Goal: Contribute content

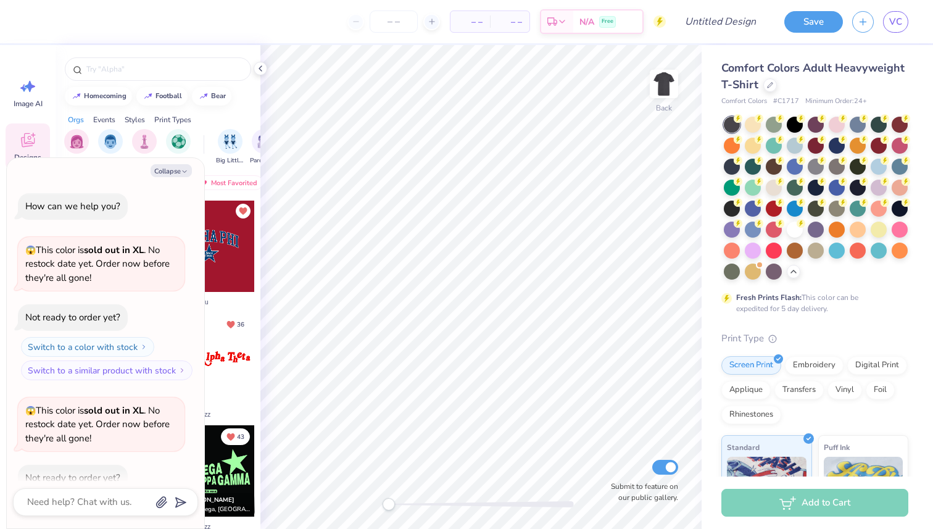
scroll to position [200, 0]
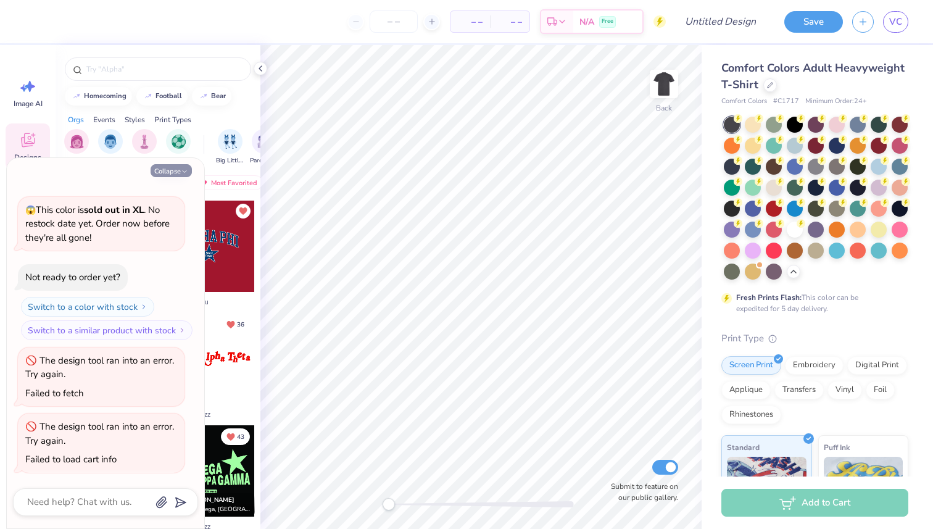
click at [183, 168] on icon "button" at bounding box center [184, 171] width 7 height 7
type textarea "x"
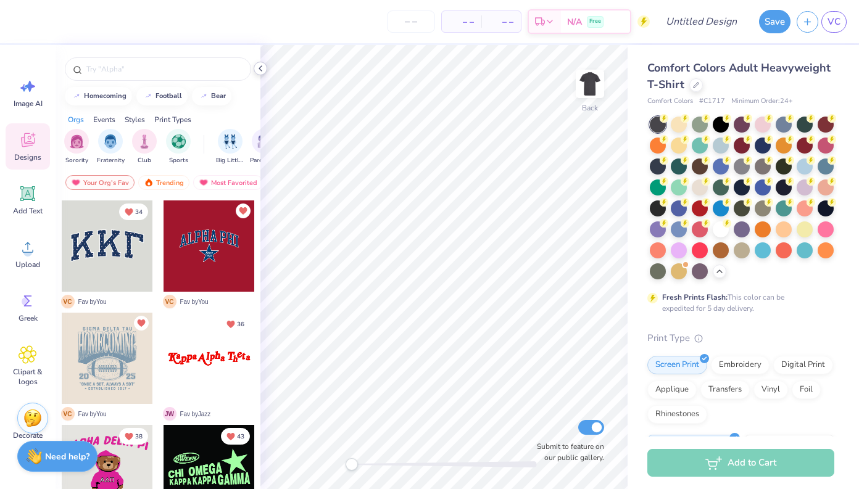
click at [263, 66] on icon at bounding box center [260, 69] width 10 height 10
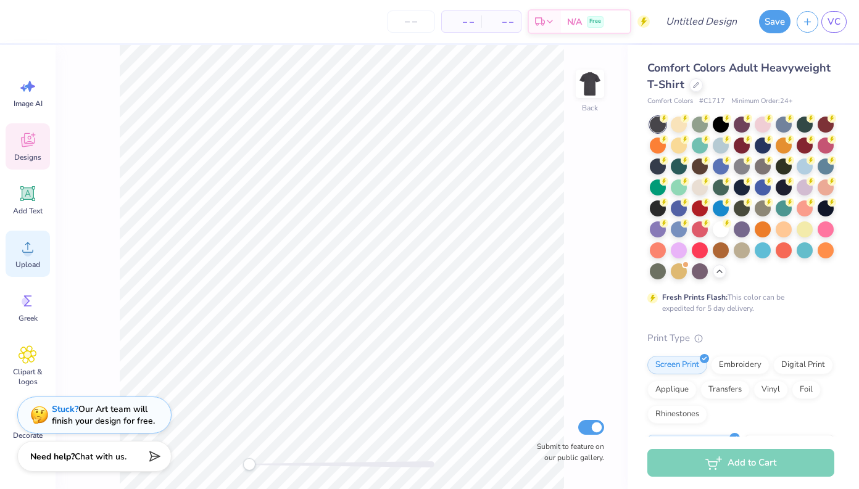
click at [28, 257] on div "Upload" at bounding box center [28, 254] width 44 height 46
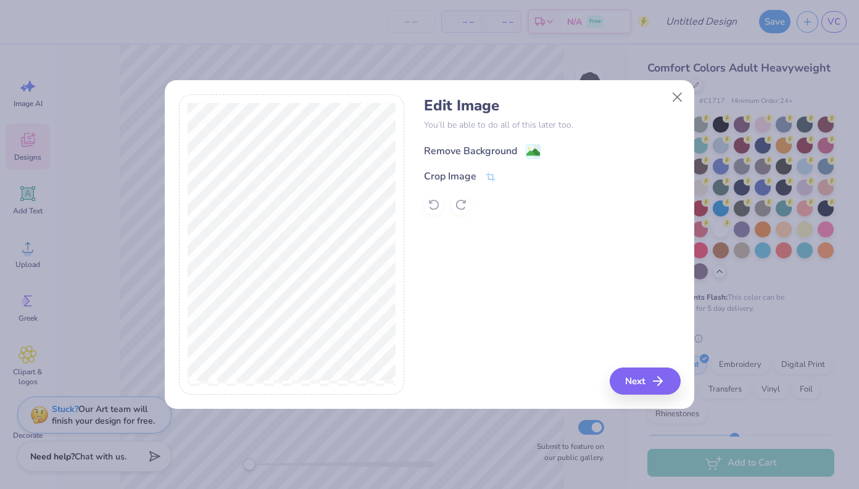
click at [533, 150] on image at bounding box center [533, 153] width 14 height 14
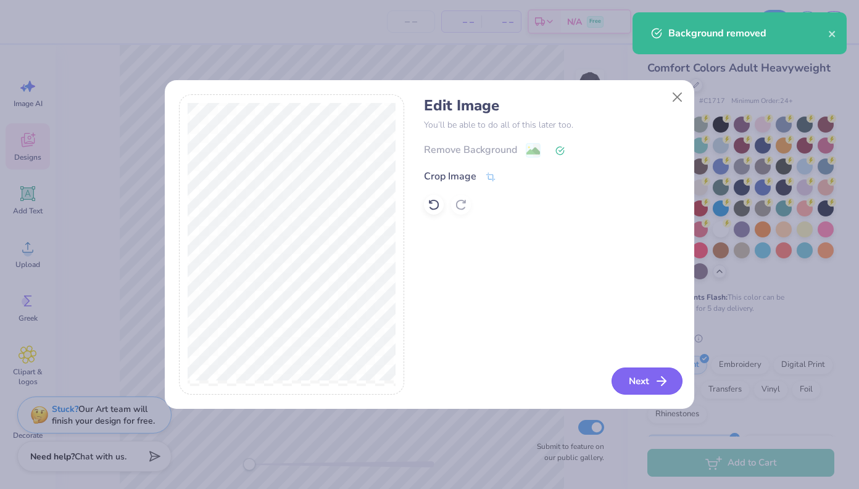
click at [630, 379] on button "Next" at bounding box center [646, 381] width 71 height 27
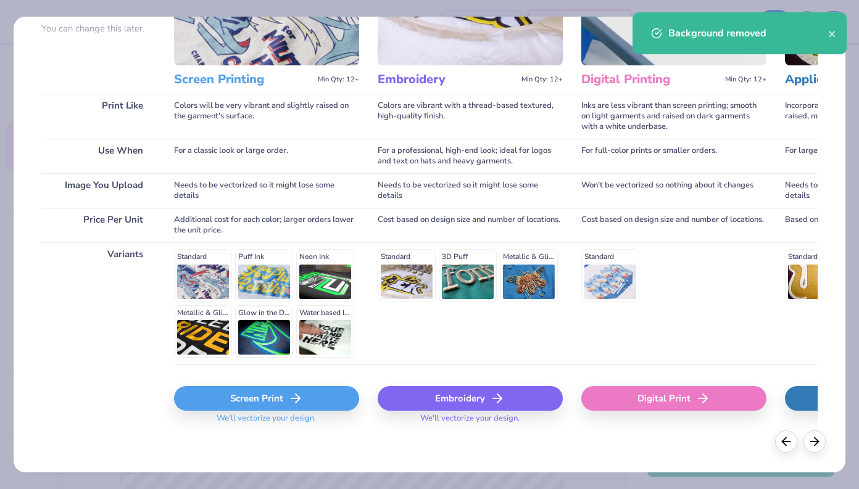
scroll to position [126, 0]
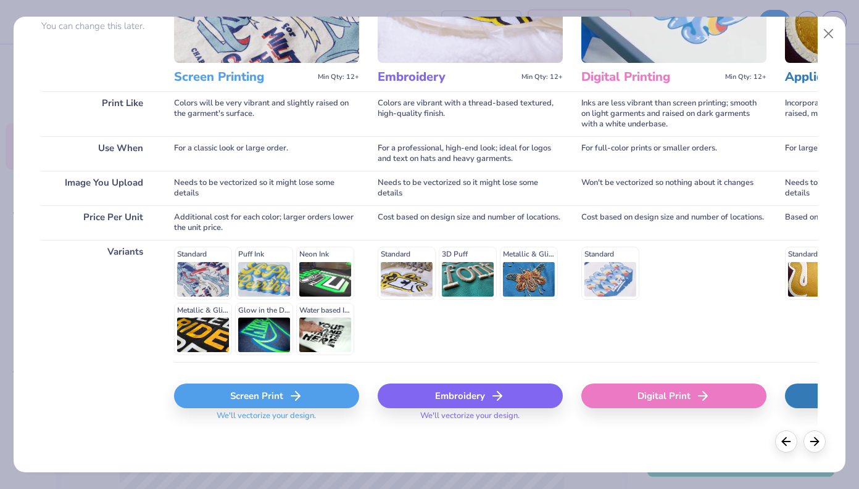
click at [297, 400] on icon at bounding box center [295, 396] width 15 height 15
